Goal: Task Accomplishment & Management: Manage account settings

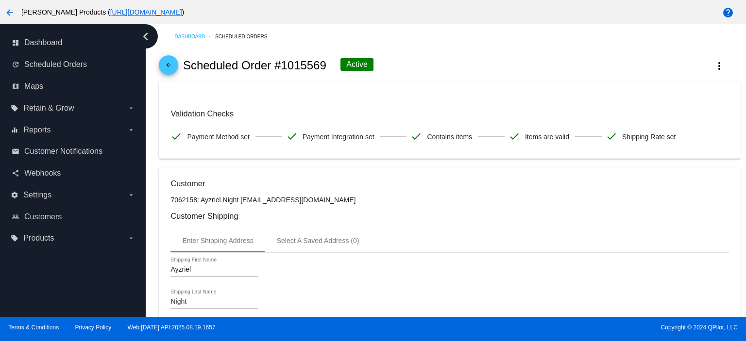
click at [169, 65] on mat-icon "arrow_back" at bounding box center [169, 68] width 12 height 12
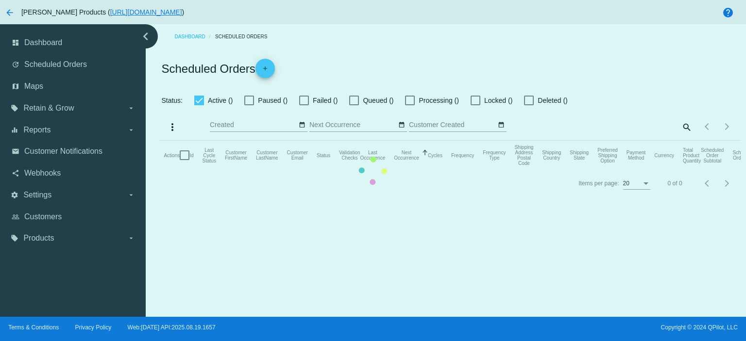
checkbox input "true"
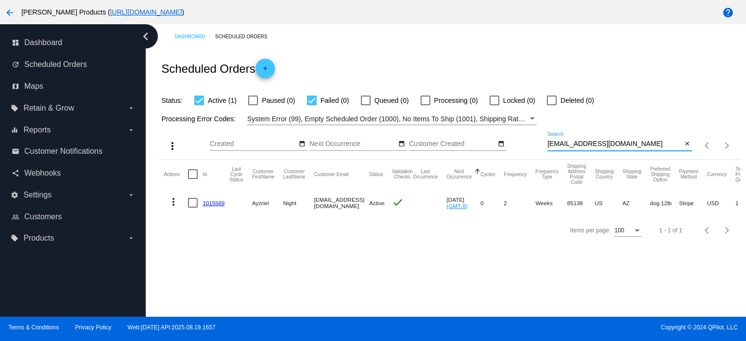
drag, startPoint x: 625, startPoint y: 145, endPoint x: 545, endPoint y: 146, distance: 79.2
click at [536, 147] on div "more_vert Aug Jan Feb Mar [DATE]" at bounding box center [449, 142] width 581 height 34
paste input "[EMAIL_ADDRESS]"
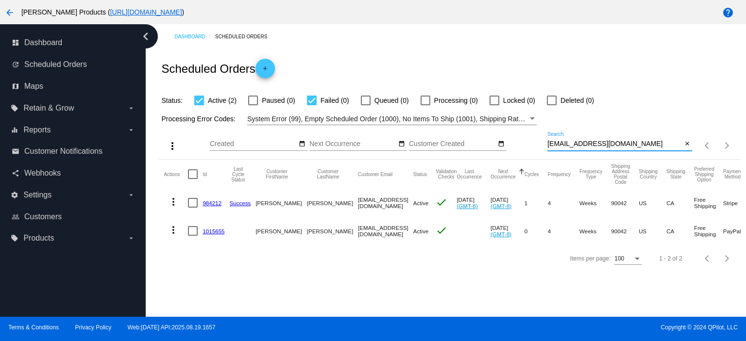
type input "[EMAIL_ADDRESS][DOMAIN_NAME]"
click at [172, 228] on mat-icon "more_vert" at bounding box center [174, 230] width 12 height 12
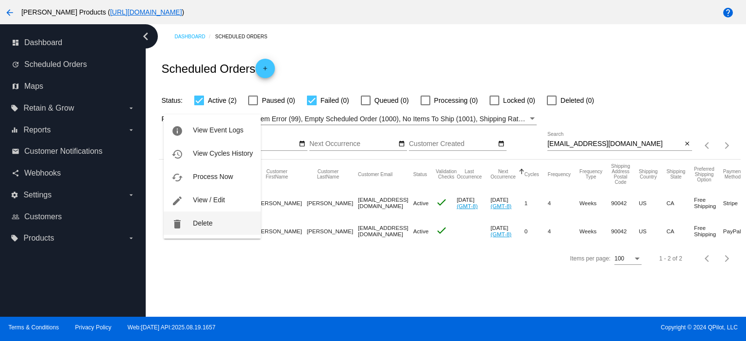
click at [202, 224] on span "Delete" at bounding box center [202, 224] width 19 height 8
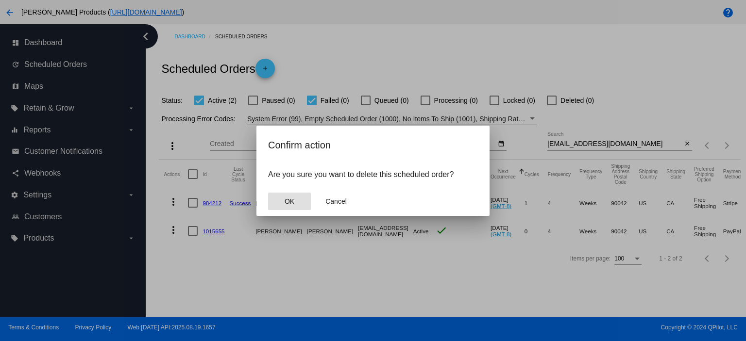
click at [292, 201] on span "OK" at bounding box center [290, 202] width 10 height 8
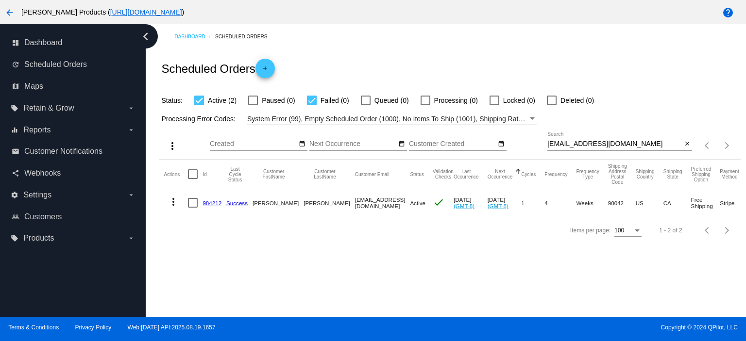
click at [214, 203] on link "984212" at bounding box center [212, 203] width 19 height 6
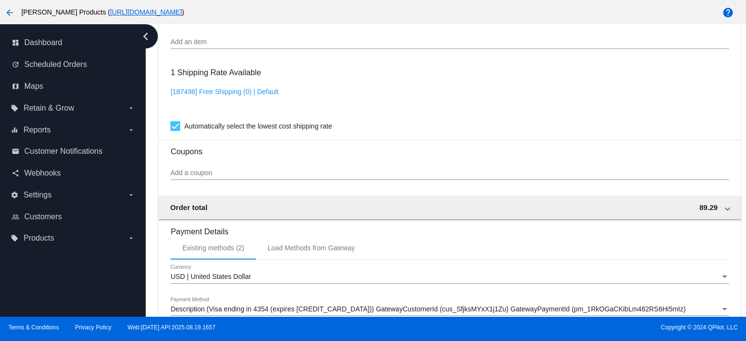
scroll to position [842, 0]
